Goal: Transaction & Acquisition: Purchase product/service

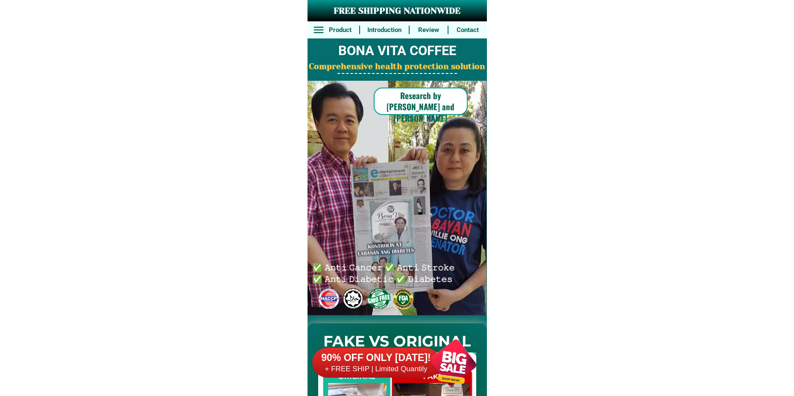
click at [443, 365] on div at bounding box center [453, 362] width 67 height 67
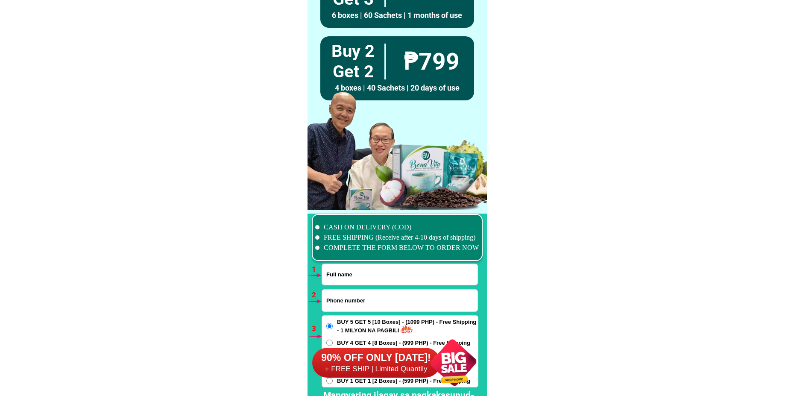
scroll to position [6282, 0]
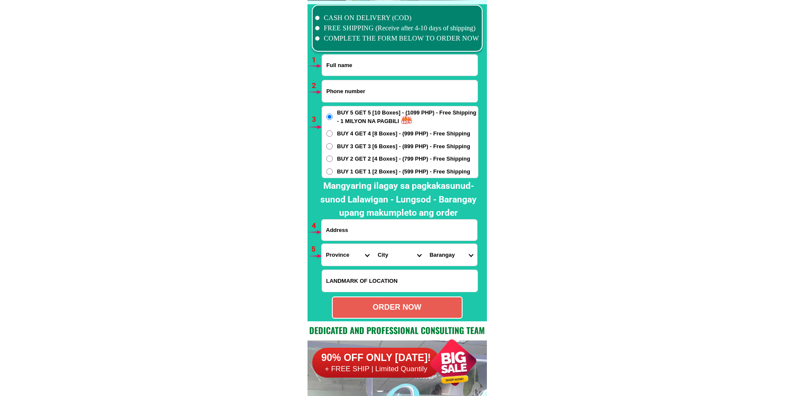
click at [371, 63] on input "Input full_name" at bounding box center [399, 65] width 155 height 21
paste input "Arceli Galapon Galicia"
type input "Arceli Galapon Galicia"
drag, startPoint x: 373, startPoint y: 100, endPoint x: 373, endPoint y: 94, distance: 6.0
click at [373, 100] on input "Input phone_number" at bounding box center [399, 91] width 155 height 22
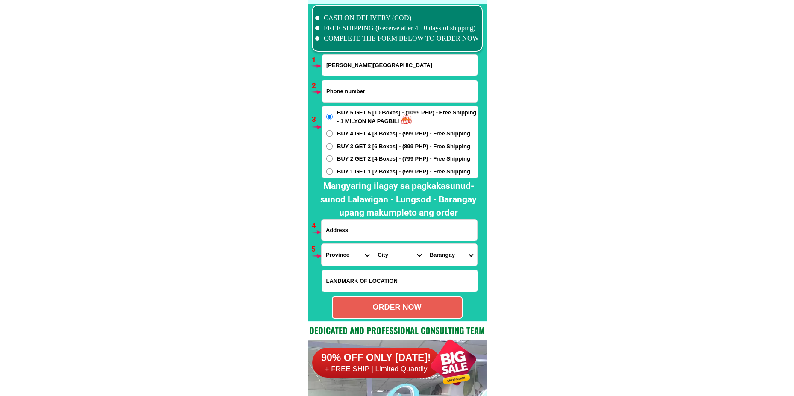
paste input "09489824191"
type input "09489824191"
click at [344, 239] on input "Input address" at bounding box center [399, 230] width 155 height 21
paste input "prk Bayanihan Katitisan Lambayong Sultan Kudarat,"
type input "prk Bayanihan Katitisan Lambayong Sultan Kudarat,"
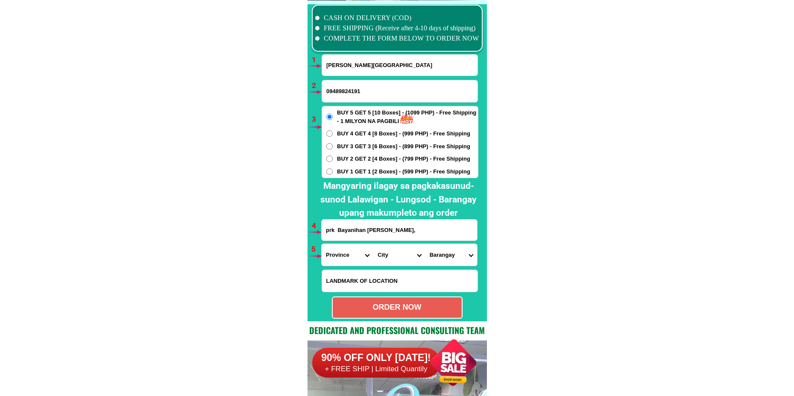
click at [347, 159] on span "BUY 2 GET 2 [4 Boxes] - (799 PHP) - Free Shipping" at bounding box center [403, 159] width 133 height 9
click at [333, 159] on input "BUY 2 GET 2 [4 Boxes] - (799 PHP) - Free Shipping" at bounding box center [329, 158] width 6 height 6
radio input "true"
click at [340, 258] on select "Province Abra Agusan-del-norte Agusan-del-sur Aklan Albay Antique Apayao Aurora…" at bounding box center [348, 255] width 52 height 22
select select "63_189"
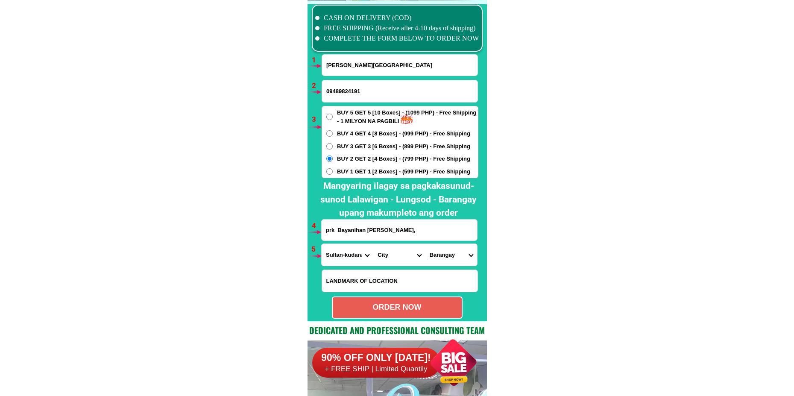
click at [322, 244] on select "Province Abra Agusan-del-norte Agusan-del-sur Aklan Albay Antique Apayao Aurora…" at bounding box center [348, 255] width 52 height 22
click at [394, 244] on select "City Bagumbayan Columbio Isulan Kalamansig Lambayong Lebak Lutayan Palimbang Pr…" at bounding box center [399, 255] width 52 height 22
select select "63_1894594"
click at [373, 244] on select "City Bagumbayan Columbio Isulan Kalamansig Lambayong Lebak Lutayan Palimbang Pr…" at bounding box center [399, 255] width 52 height 22
click at [446, 256] on select "Barangay Caridad (cuyapon) Didtaras Gansing (bilumen) Kabulakan Kapingkong Kati…" at bounding box center [451, 255] width 52 height 22
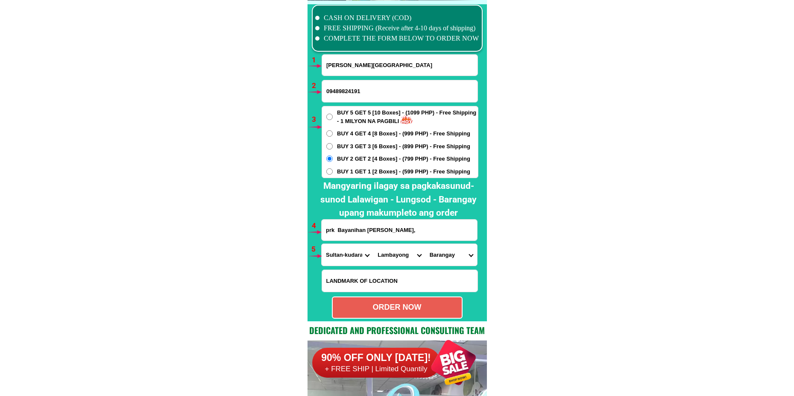
select select "63_18945941913"
click at [425, 244] on select "Barangay Caridad (cuyapon) Didtaras Gansing (bilumen) Kabulakan Kapingkong Kati…" at bounding box center [451, 255] width 52 height 22
click at [417, 300] on div "ORDER NOW" at bounding box center [397, 307] width 131 height 22
type input "09489824191"
radio input "true"
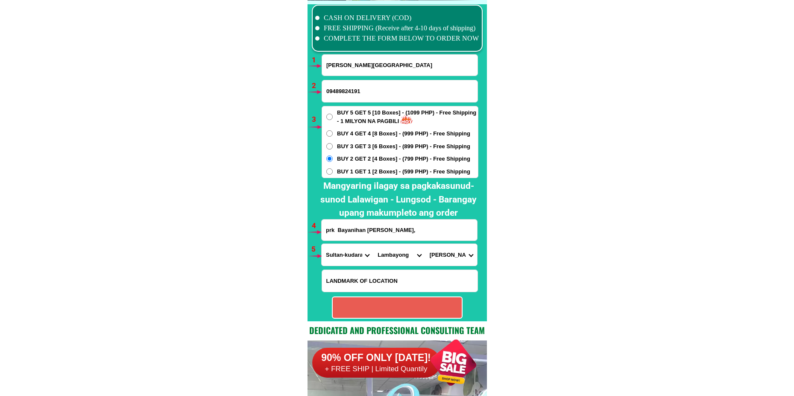
radio input "true"
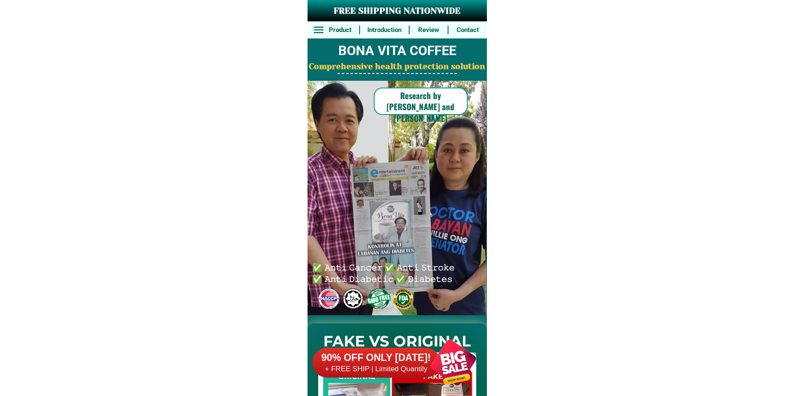
drag, startPoint x: 456, startPoint y: 374, endPoint x: 455, endPoint y: 312, distance: 61.5
click at [456, 374] on div at bounding box center [453, 362] width 67 height 67
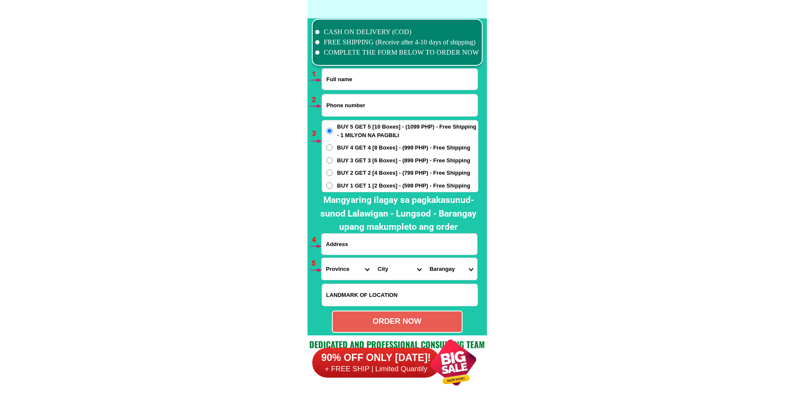
scroll to position [6282, 0]
